Goal: Task Accomplishment & Management: Complete application form

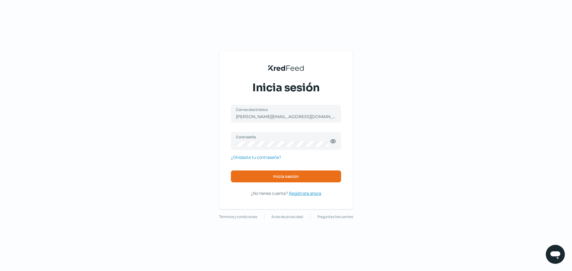
click at [305, 195] on span "Regístrate ahora" at bounding box center [305, 193] width 32 height 7
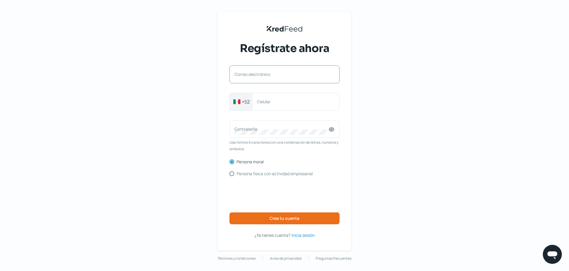
click at [257, 71] on div "Correo electrónico" at bounding box center [285, 74] width 110 height 18
type input "[EMAIL_ADDRESS][DOMAIN_NAME]"
click at [278, 106] on div "Celular" at bounding box center [296, 102] width 88 height 18
type input "5626960985"
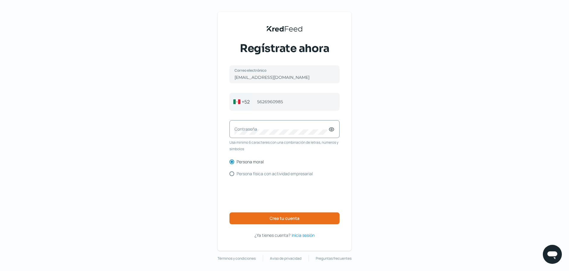
click at [275, 132] on label "Contraseña" at bounding box center [282, 129] width 94 height 6
click at [274, 219] on span "Crea tu cuenta" at bounding box center [285, 218] width 30 height 4
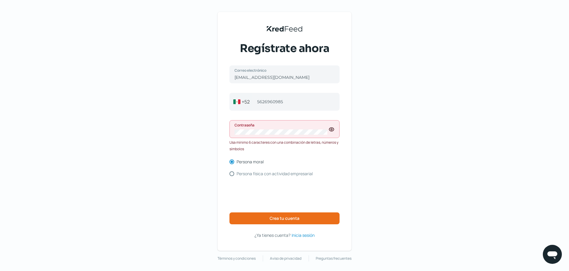
click at [332, 129] on icon at bounding box center [331, 129] width 1 height 1
click at [290, 220] on span "Crea tu cuenta" at bounding box center [285, 218] width 30 height 4
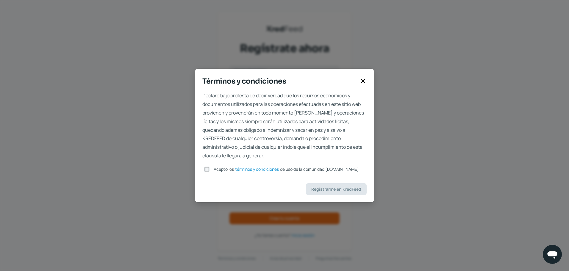
click at [208, 170] on input "Acepto los términos y condiciones de uso de la comunidad [DOMAIN_NAME]" at bounding box center [206, 169] width 5 height 5
checkbox input "true"
click at [341, 192] on button "Registrarme en KredFeed" at bounding box center [336, 189] width 61 height 12
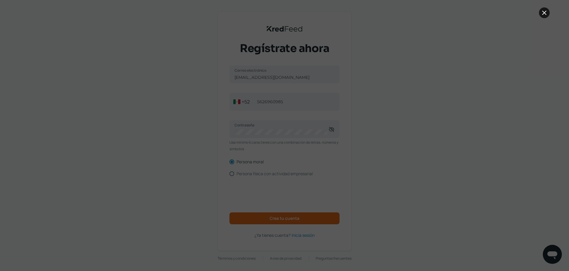
click at [544, 10] on icon at bounding box center [544, 12] width 7 height 7
